Goal: Task Accomplishment & Management: Manage account settings

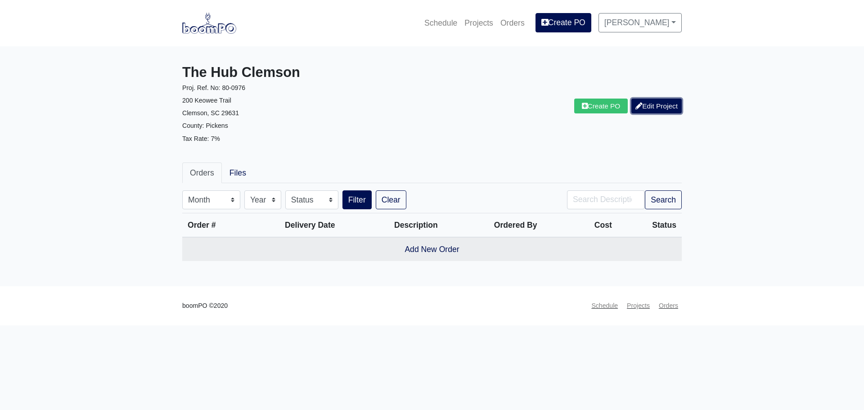
click at [650, 108] on link "Edit Project" at bounding box center [657, 106] width 50 height 15
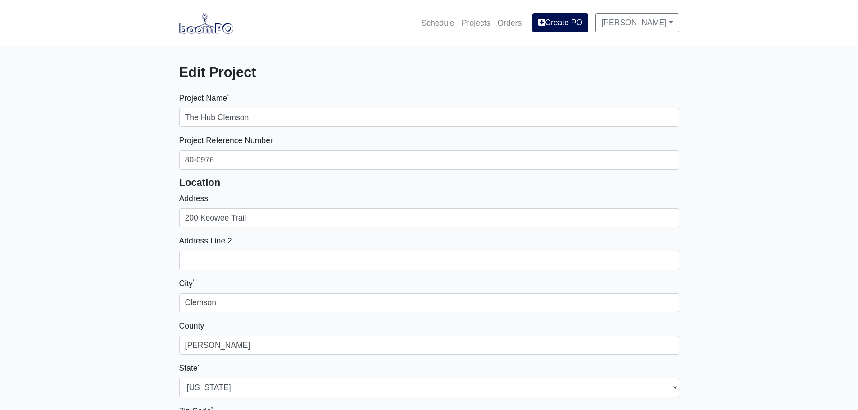
select select
click at [200, 32] on img at bounding box center [206, 23] width 54 height 21
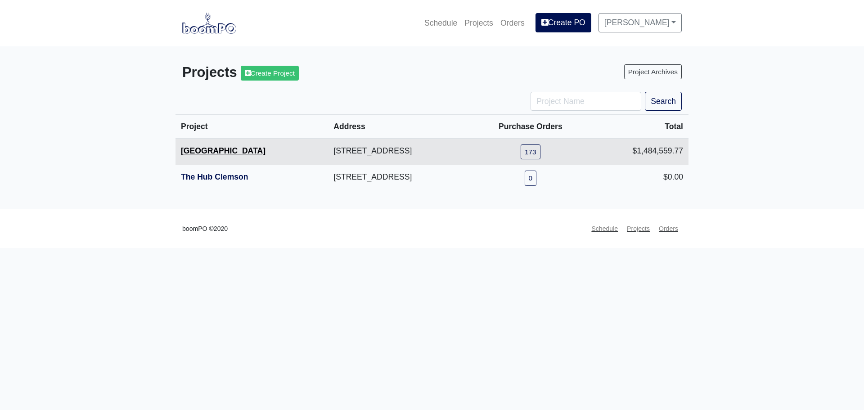
click at [189, 153] on link "[GEOGRAPHIC_DATA]" at bounding box center [223, 150] width 85 height 9
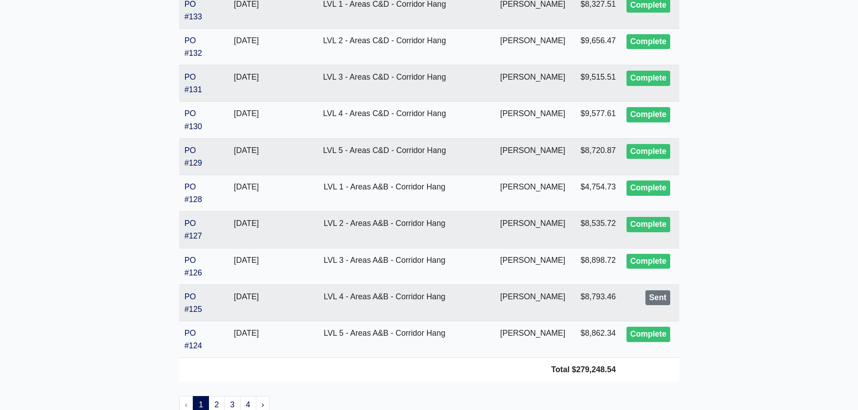
scroll to position [1783, 0]
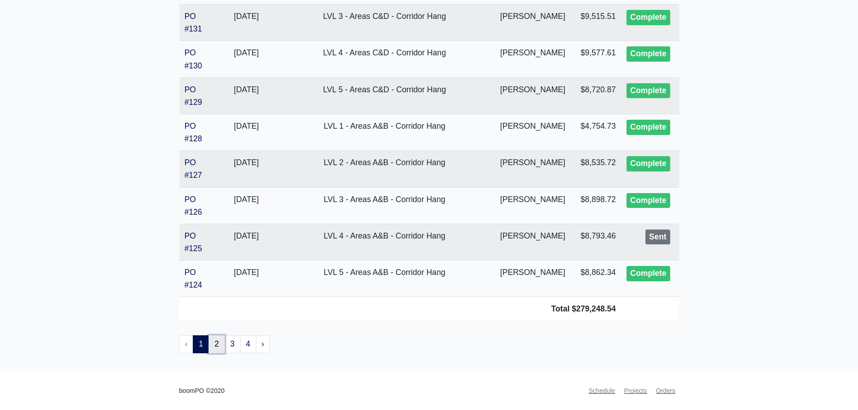
click at [223, 348] on link "2" at bounding box center [216, 344] width 16 height 18
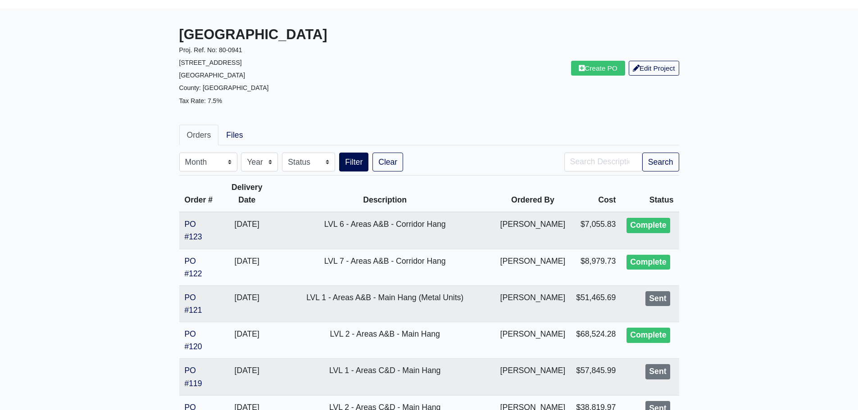
scroll to position [90, 0]
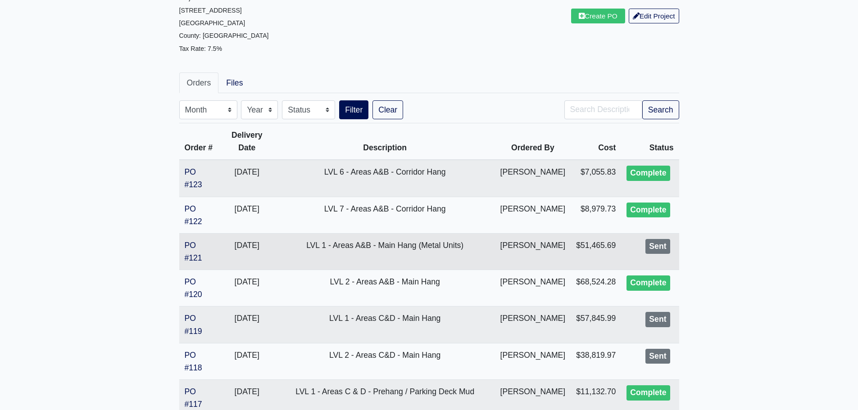
click at [189, 251] on td "PO #121" at bounding box center [199, 251] width 40 height 36
click at [195, 258] on link "PO #121" at bounding box center [194, 252] width 18 height 22
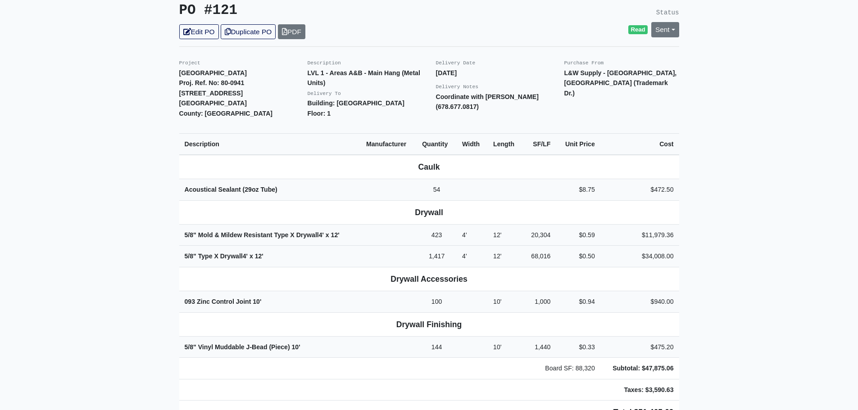
scroll to position [225, 0]
